Goal: Check status: Check status

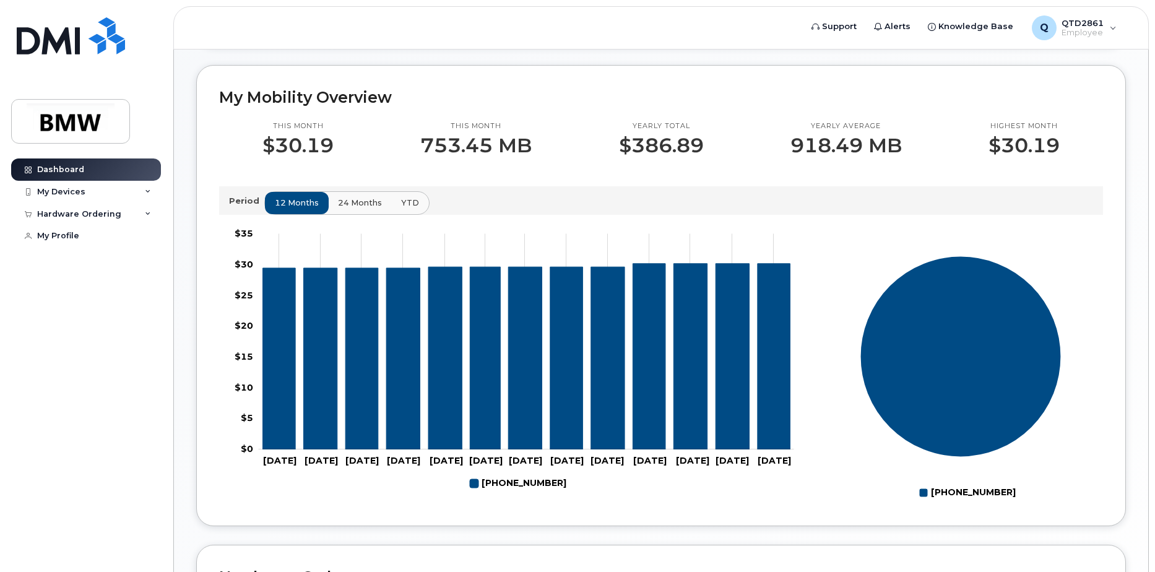
scroll to position [547, 0]
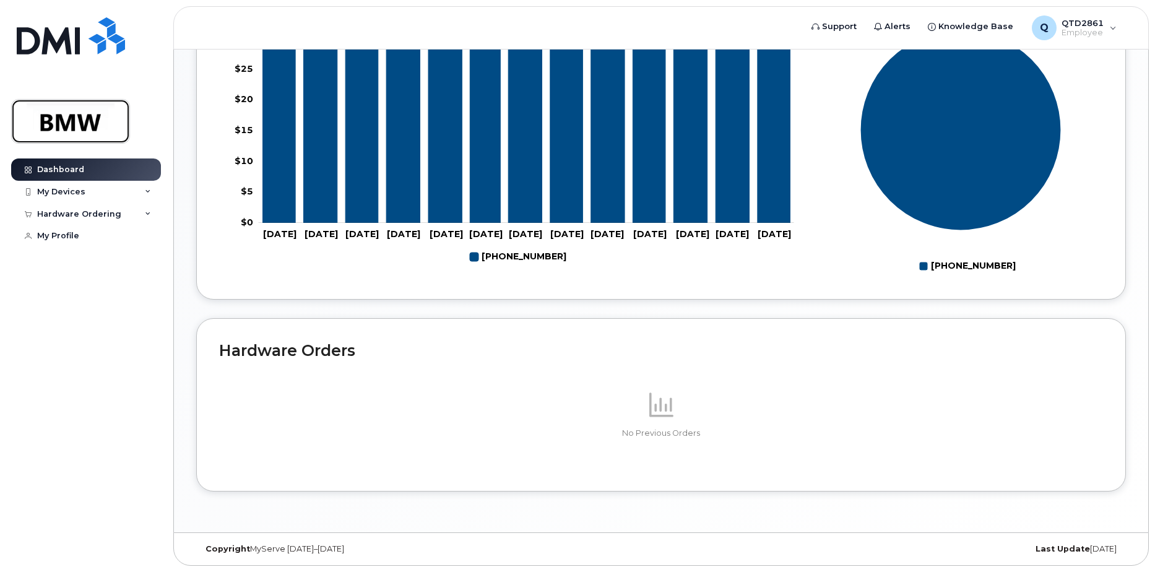
click at [72, 123] on img at bounding box center [70, 121] width 95 height 36
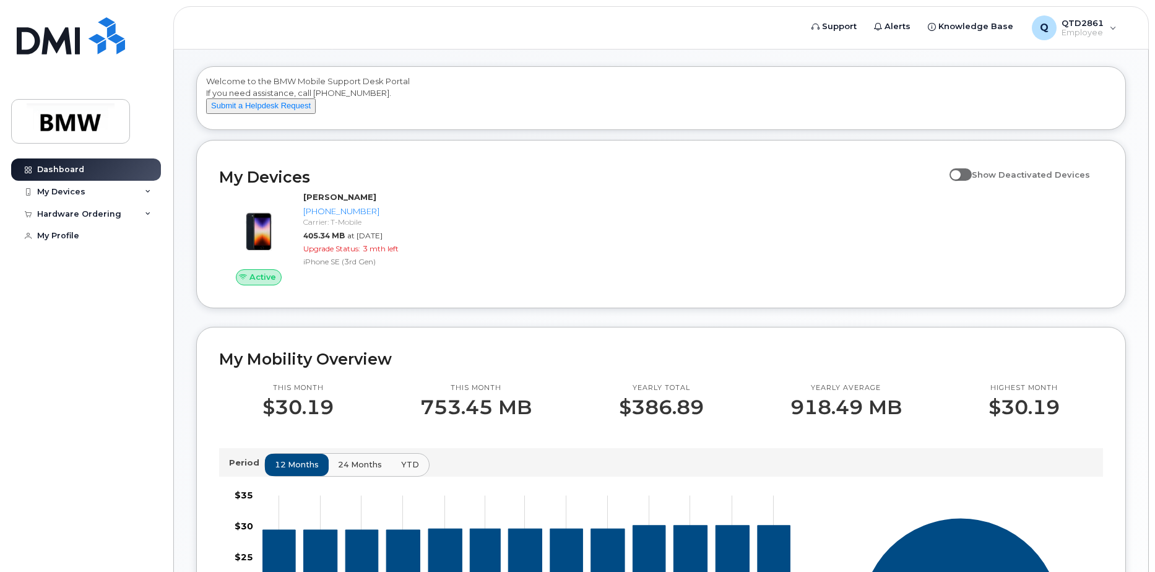
scroll to position [62, 0]
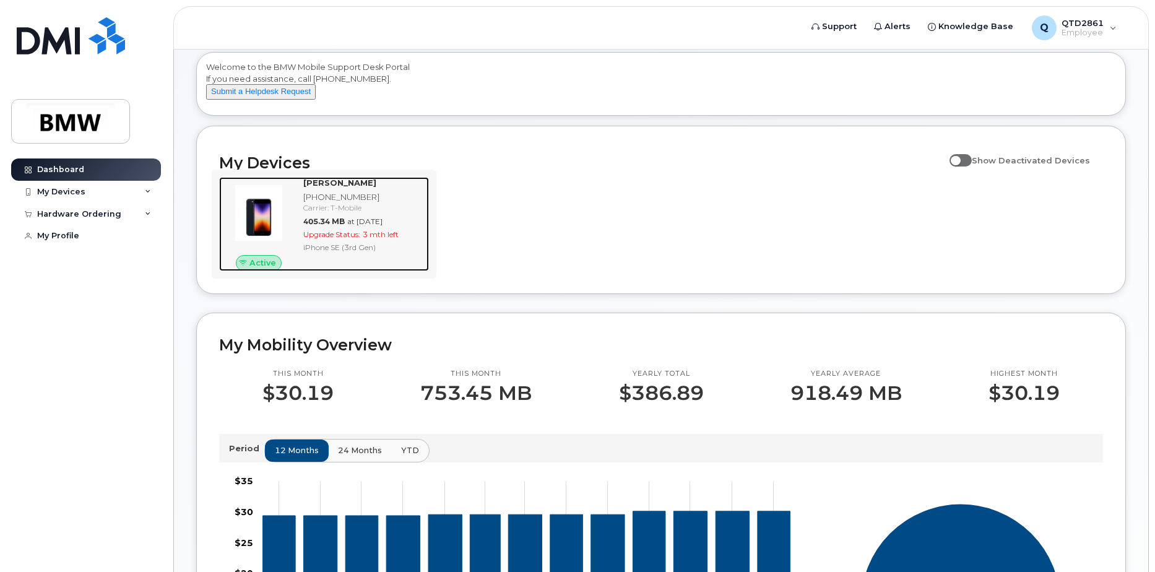
click at [379, 252] on div "iPhone SE (3rd Gen)" at bounding box center [363, 247] width 121 height 11
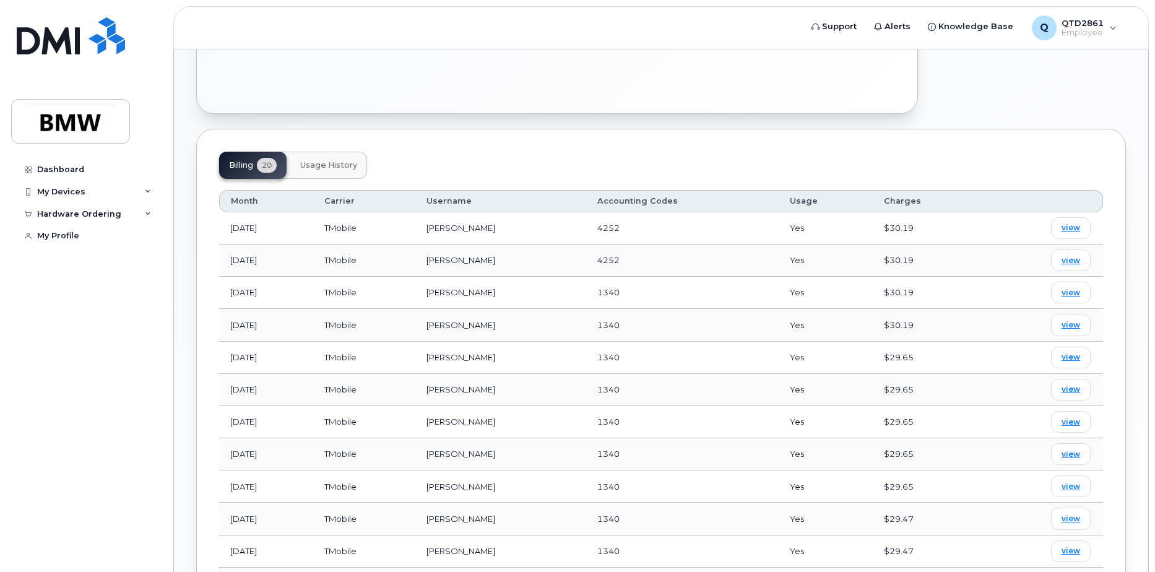
scroll to position [438, 0]
click at [346, 161] on span "Usage History" at bounding box center [328, 166] width 57 height 10
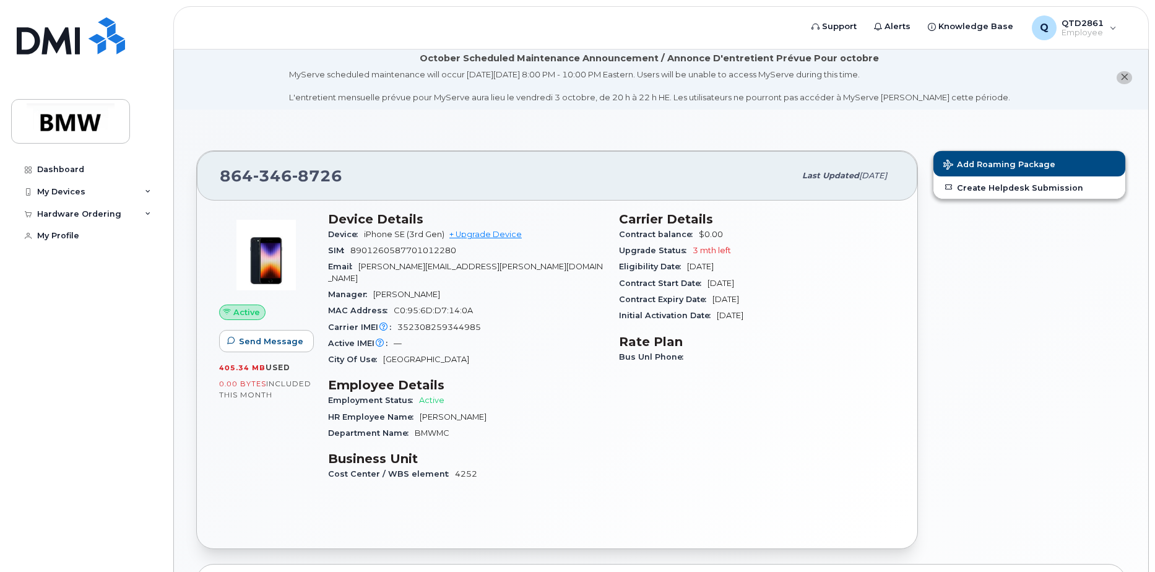
scroll to position [0, 0]
